Goal: Register for event/course

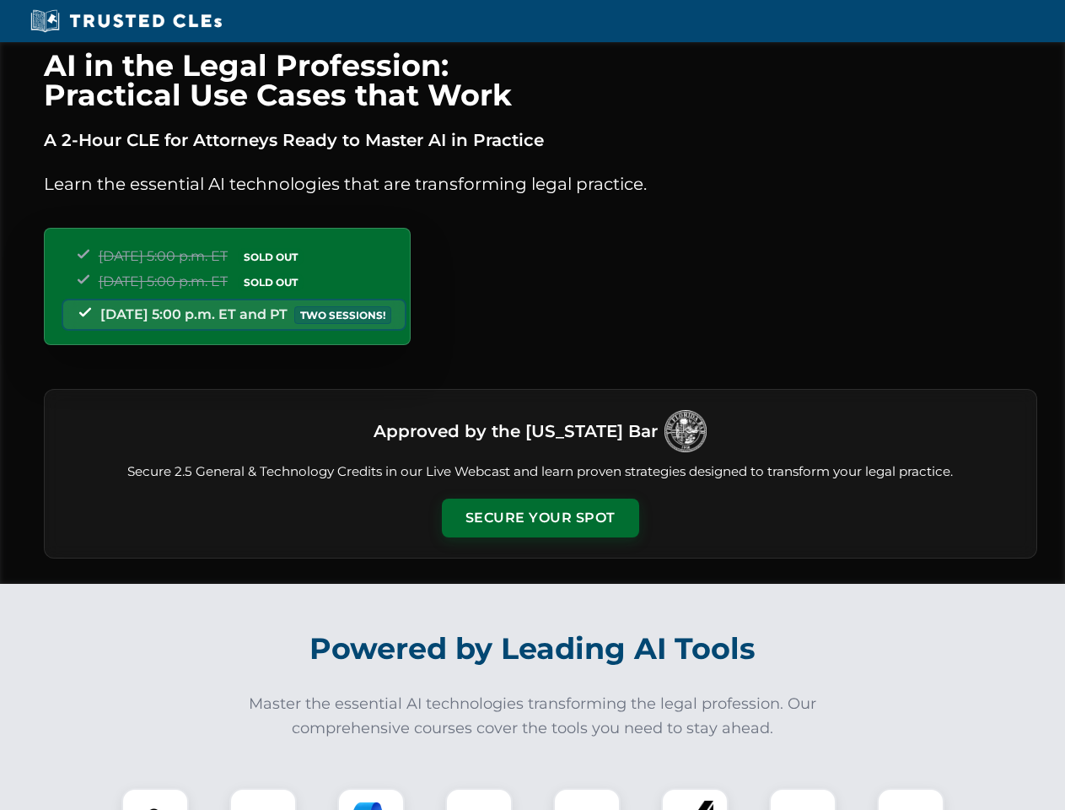
click at [540, 518] on button "Secure Your Spot" at bounding box center [540, 517] width 197 height 39
click at [155, 799] on img at bounding box center [155, 821] width 49 height 49
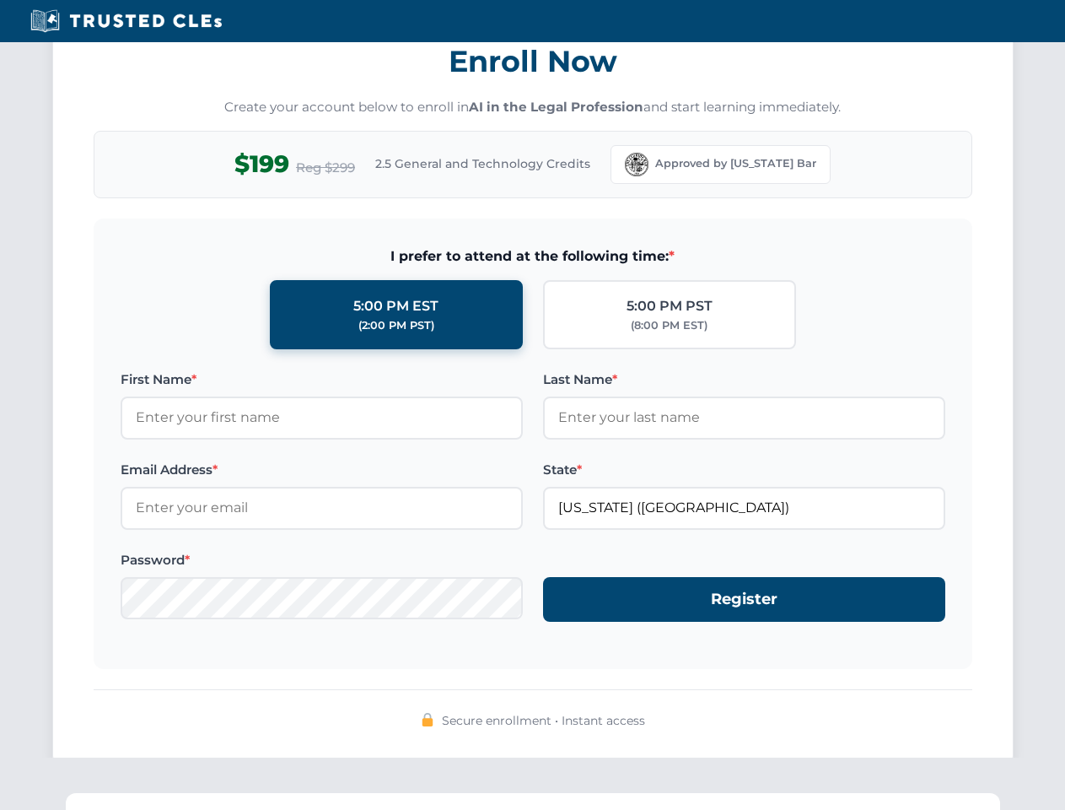
scroll to position [1655, 0]
